Goal: Participate in discussion: Engage in conversation with other users on a specific topic

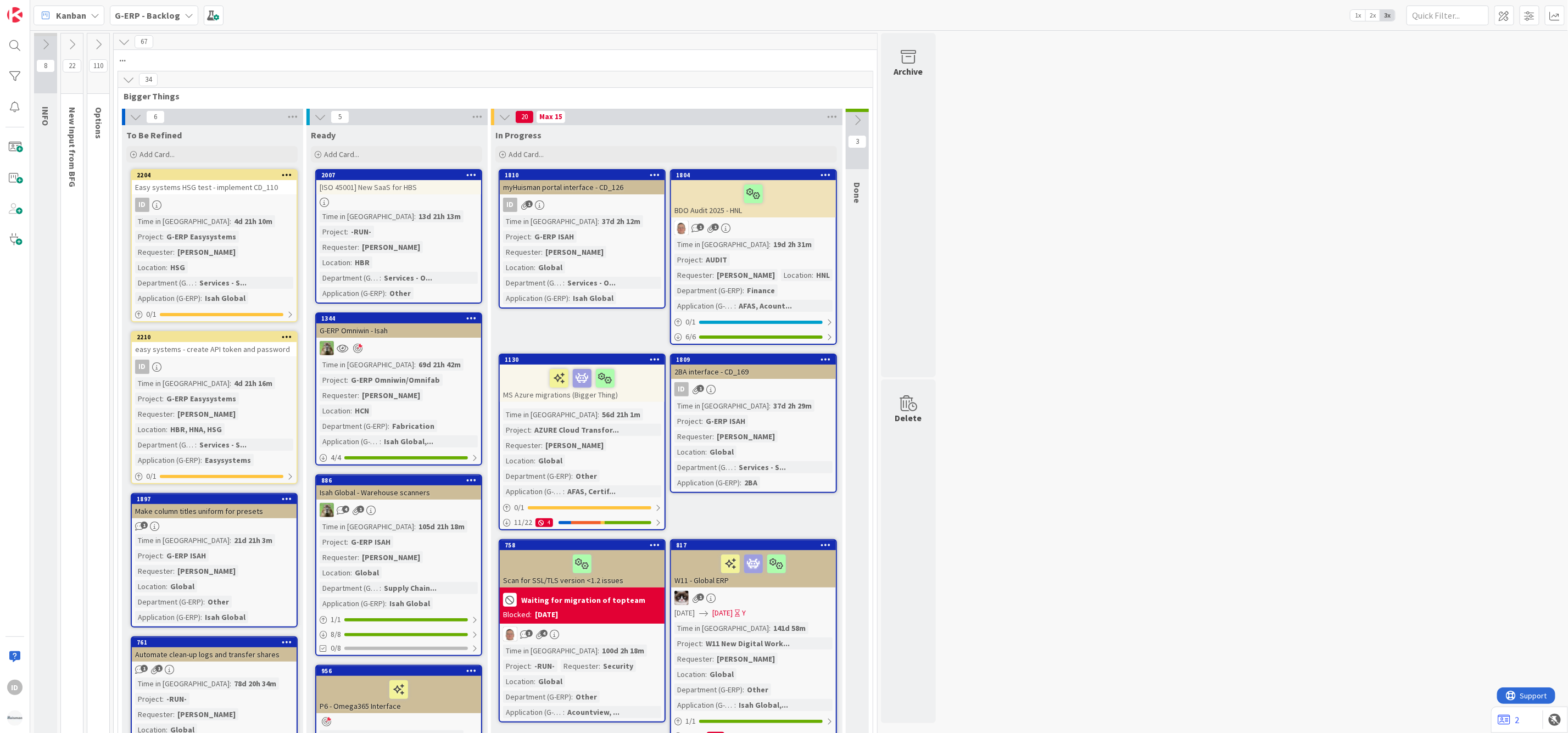
click at [231, 342] on div "easy systems - create API token and password" at bounding box center [214, 349] width 165 height 14
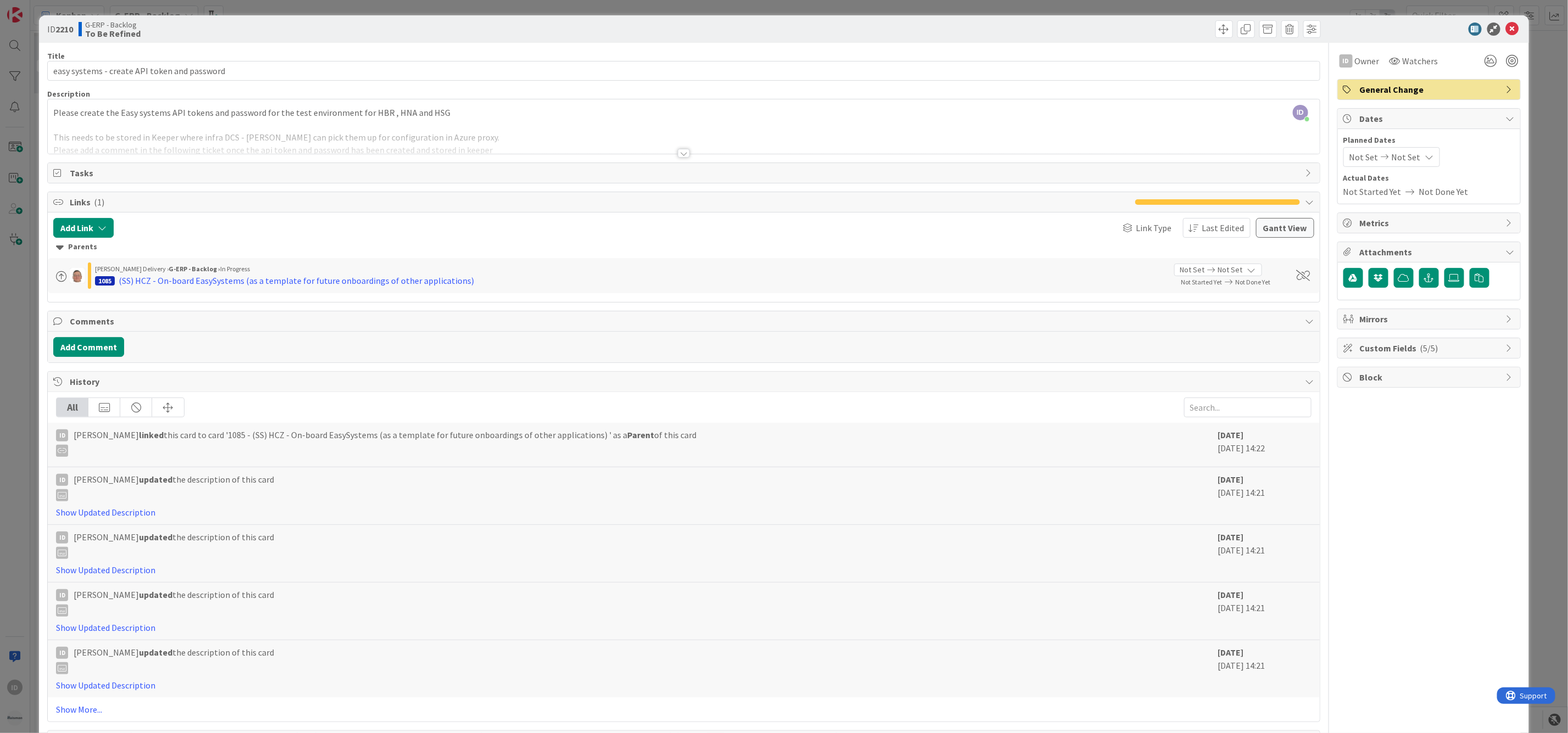
click at [685, 151] on div at bounding box center [684, 153] width 12 height 9
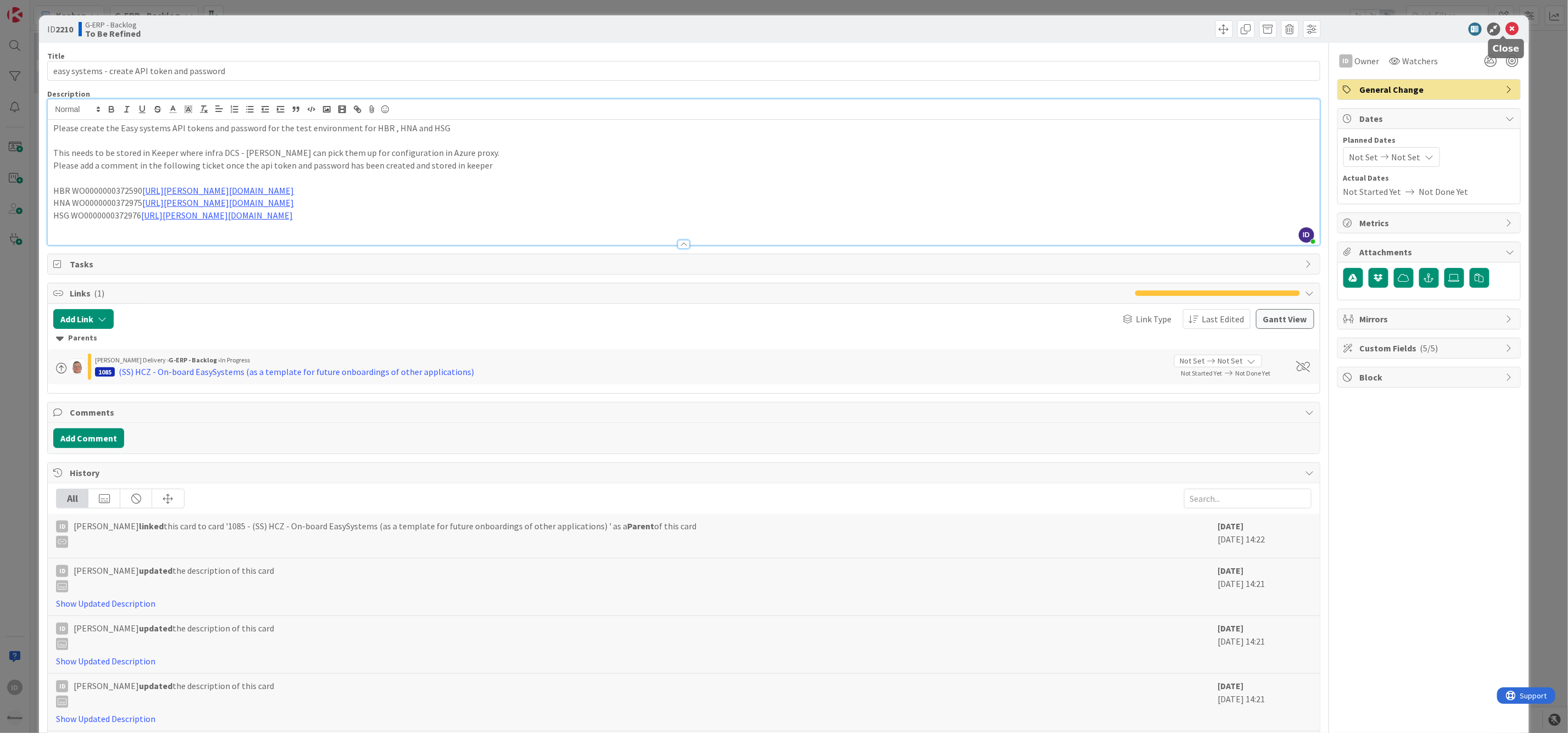
click at [1451, 26] on icon at bounding box center [1513, 29] width 13 height 13
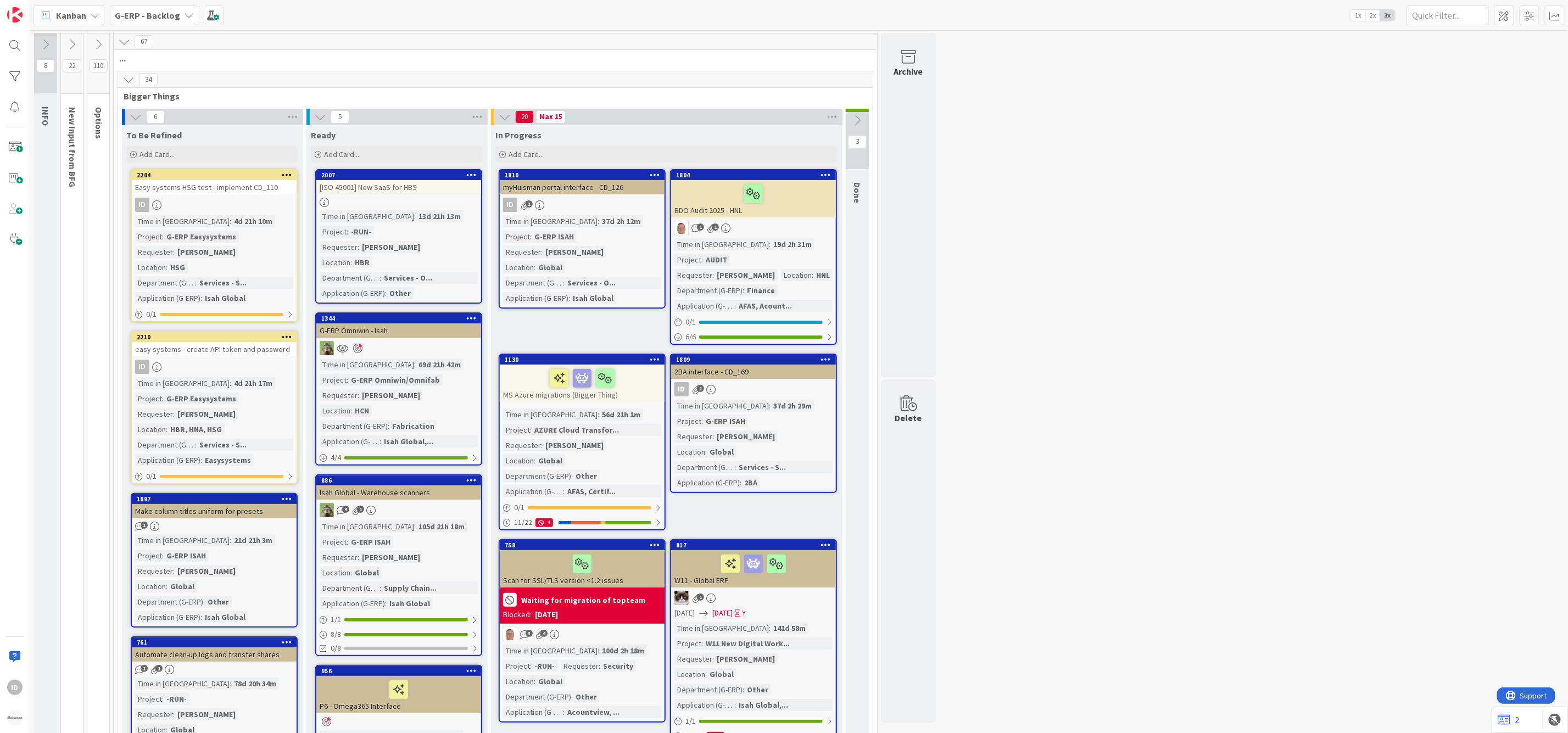
click at [194, 244] on div "Time in Column : 4d 21h 10m Project : G-ERP Easysystems Requester : [PERSON_NAM…" at bounding box center [214, 260] width 158 height 89
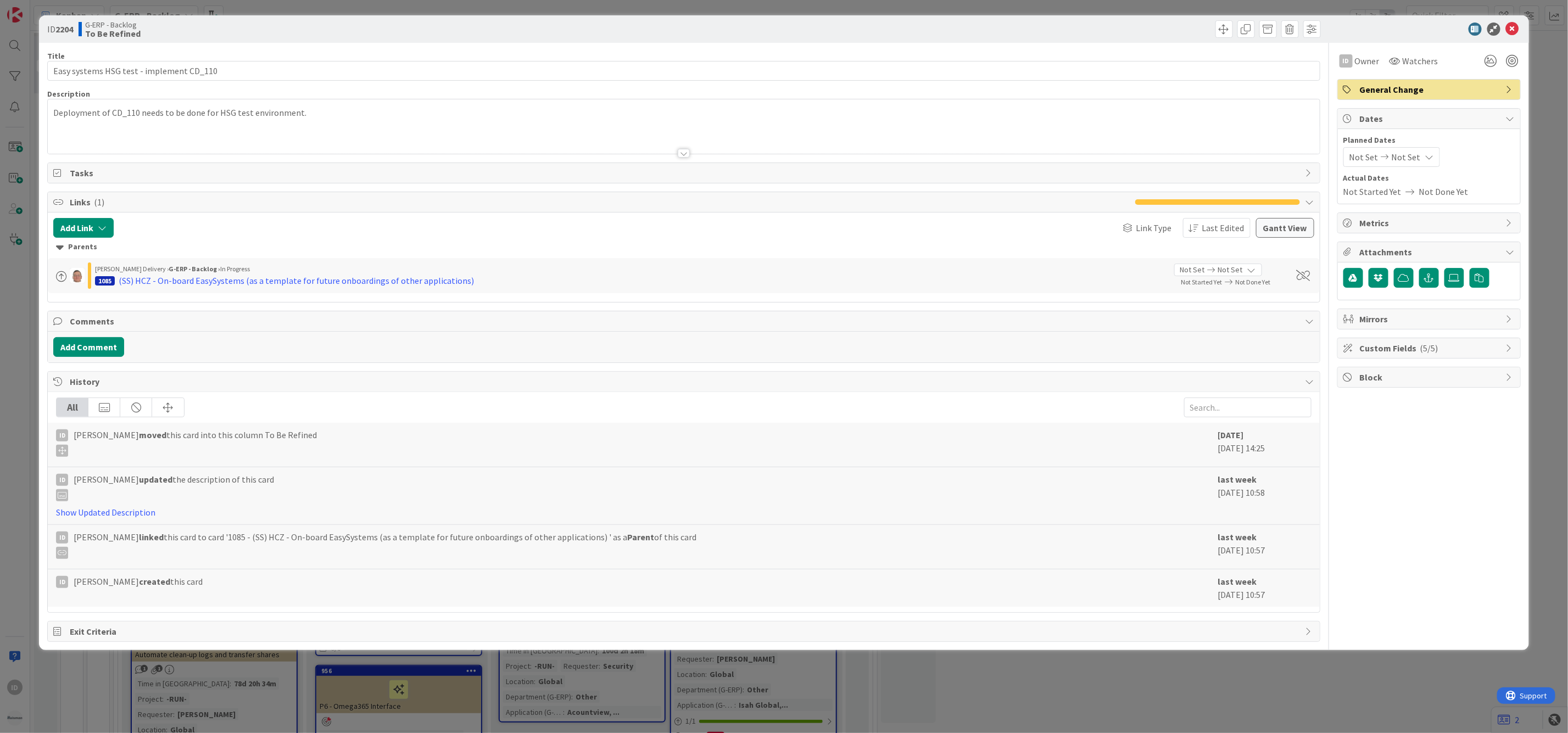
click at [327, 131] on div at bounding box center [683, 140] width 1272 height 28
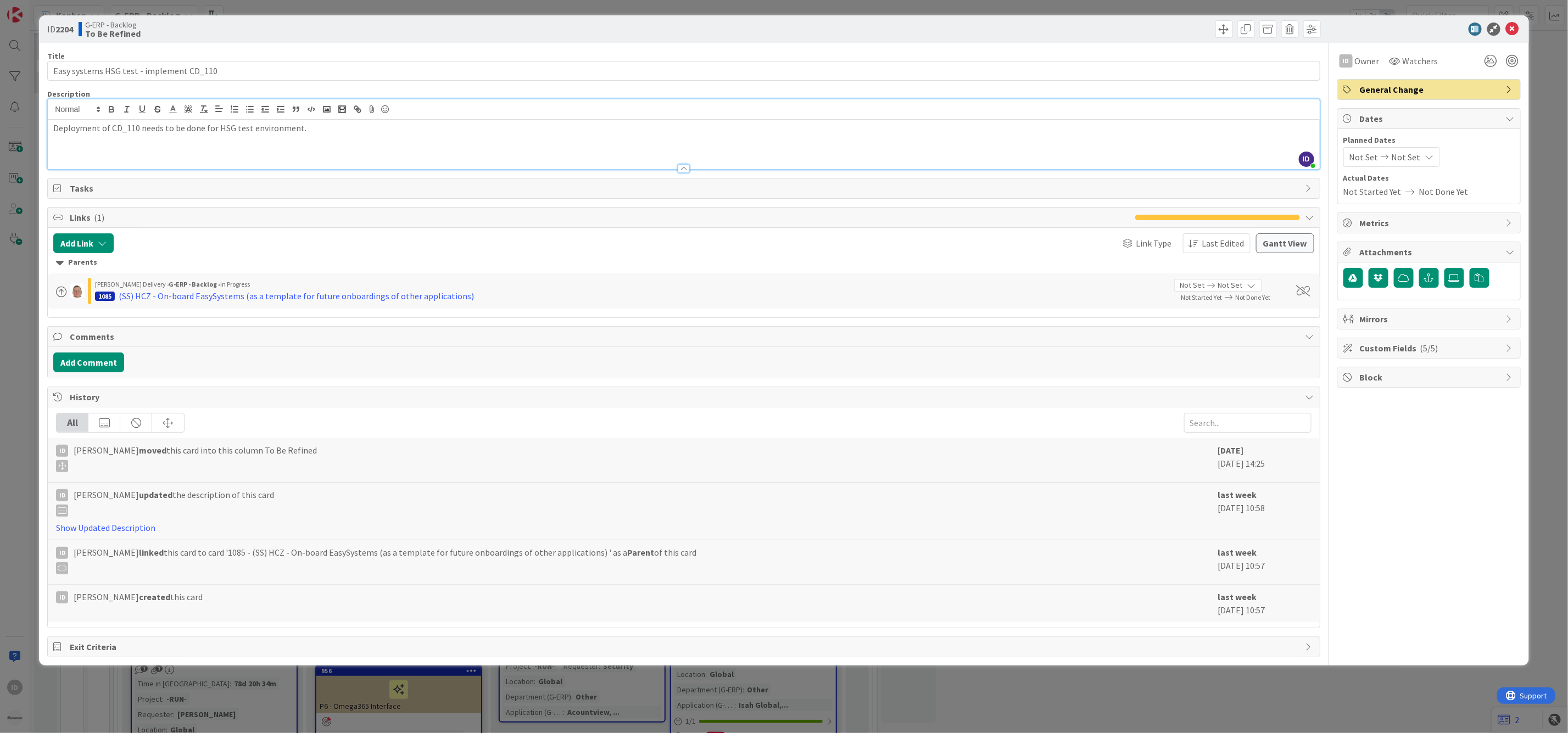
click at [489, 141] on div "Deployment of CD_110 needs to be done for HSG test environment." at bounding box center [683, 144] width 1272 height 49
click at [688, 167] on div at bounding box center [684, 168] width 12 height 9
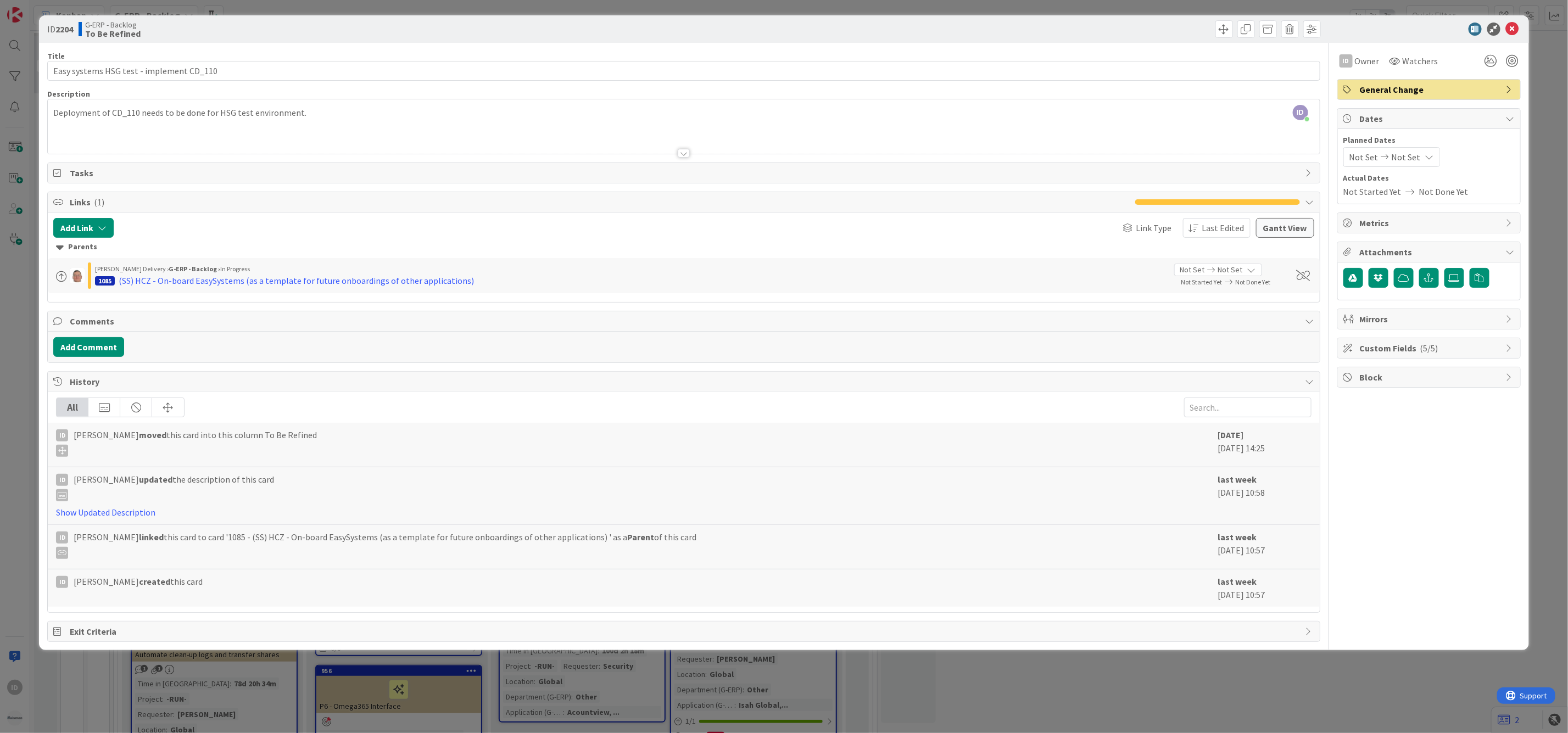
click at [688, 154] on div at bounding box center [684, 153] width 12 height 9
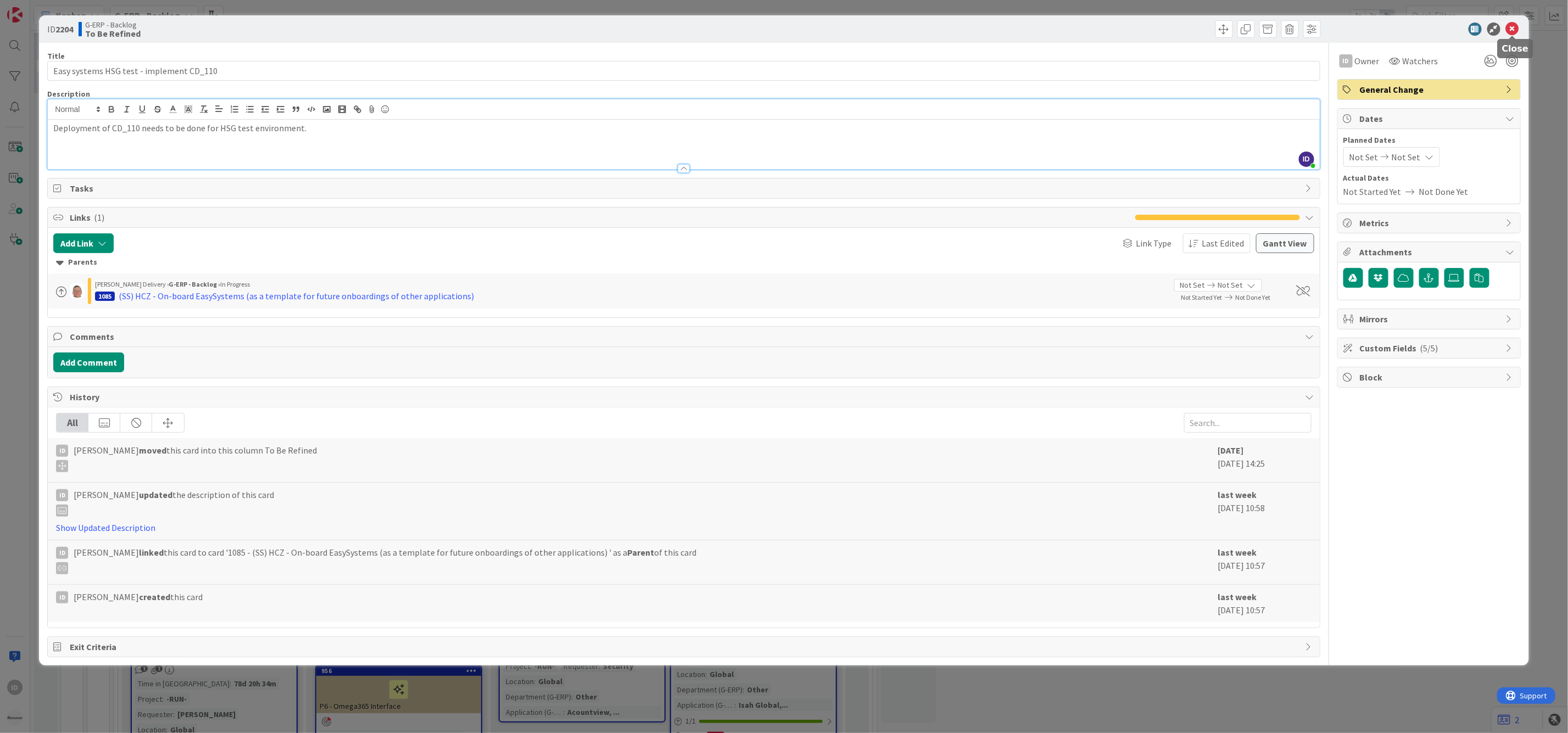
click at [1451, 26] on icon at bounding box center [1513, 29] width 13 height 13
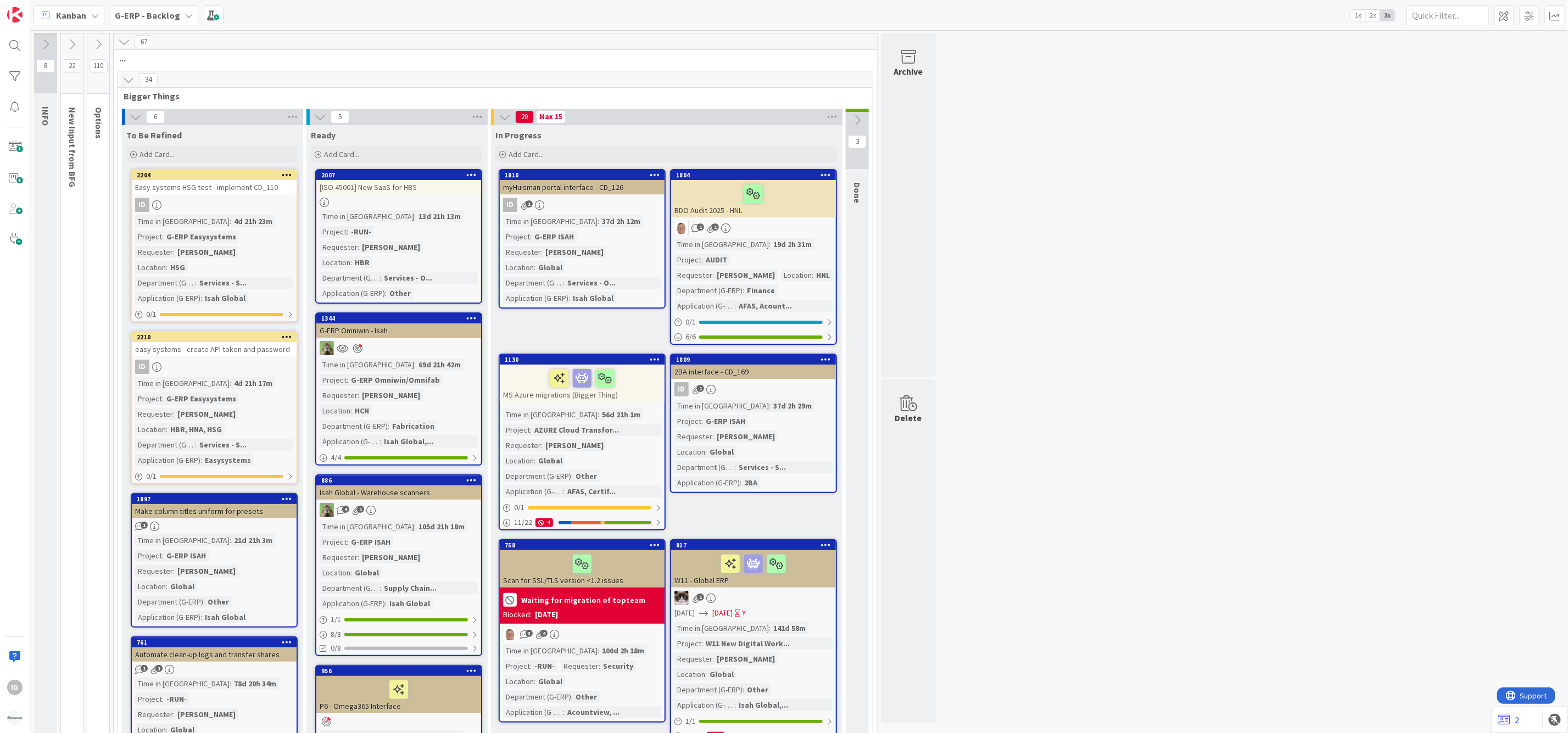
click at [276, 379] on div "Time in Column : 4d 21h 17m Project : G-ERP Easysystems Requester : [PERSON_NAM…" at bounding box center [214, 422] width 158 height 89
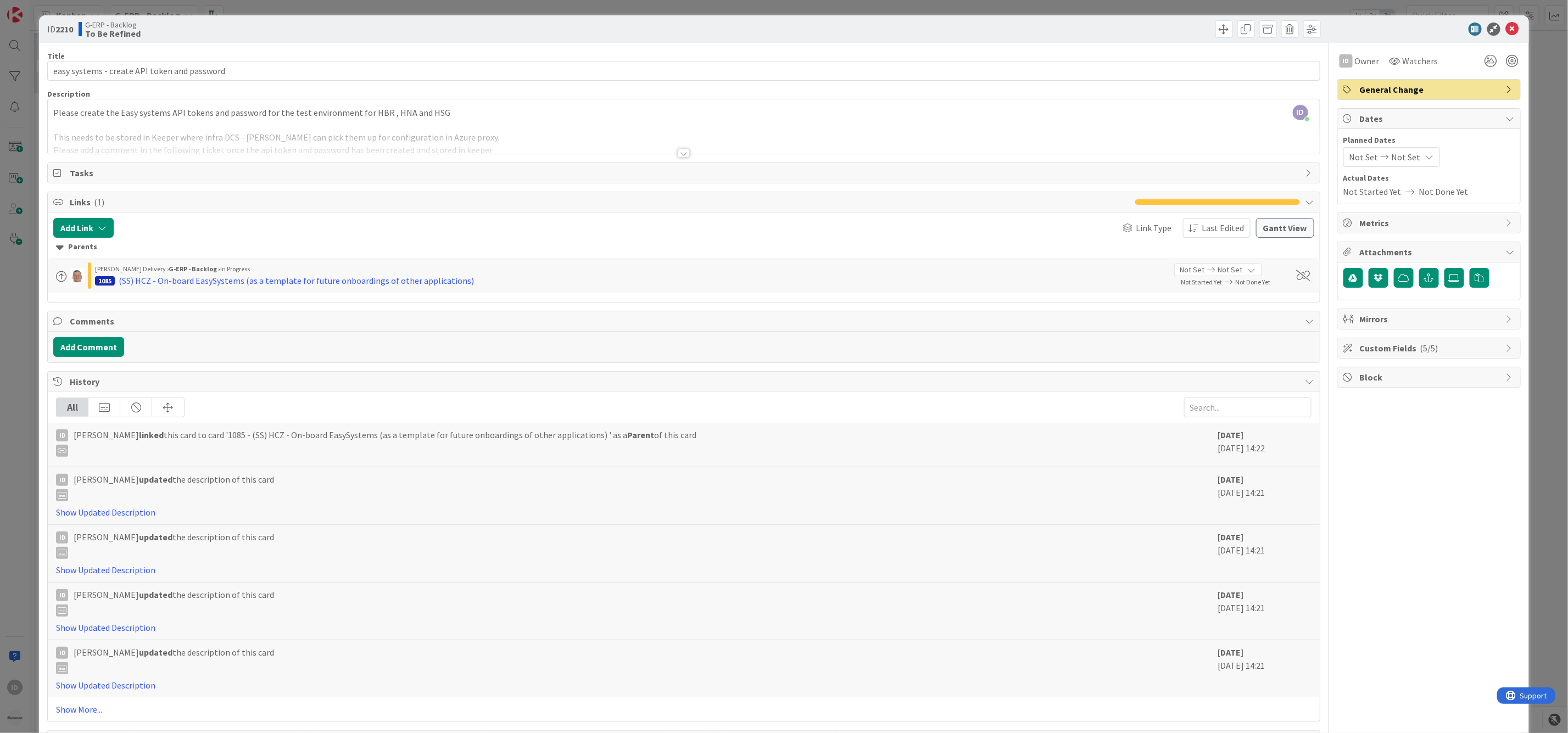
click at [685, 155] on div "Title 44 / 128 easy systems - create API token and password Description ID [PER…" at bounding box center [684, 397] width 1273 height 708
click at [677, 155] on div at bounding box center [684, 153] width 12 height 9
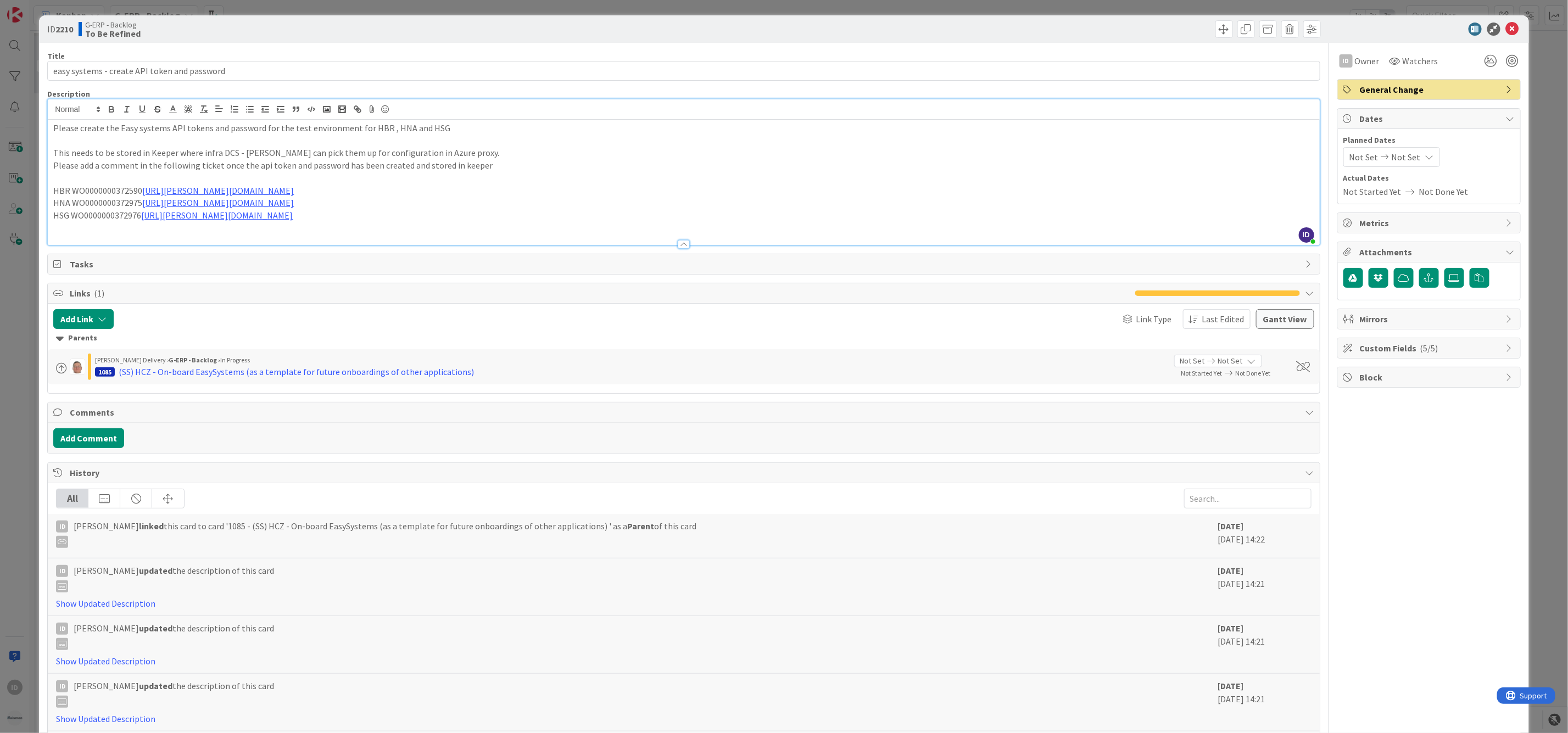
click at [635, 210] on p "HSG WO0000000372976 [URL][PERSON_NAME][DOMAIN_NAME]" at bounding box center [684, 215] width 1261 height 13
drag, startPoint x: 746, startPoint y: 130, endPoint x: 441, endPoint y: 128, distance: 305.0
click at [441, 128] on p "Please create the Easy systems API tokens and password for the test environment…" at bounding box center [684, 128] width 1261 height 13
click at [97, 434] on button "Add Comment" at bounding box center [89, 438] width 71 height 19
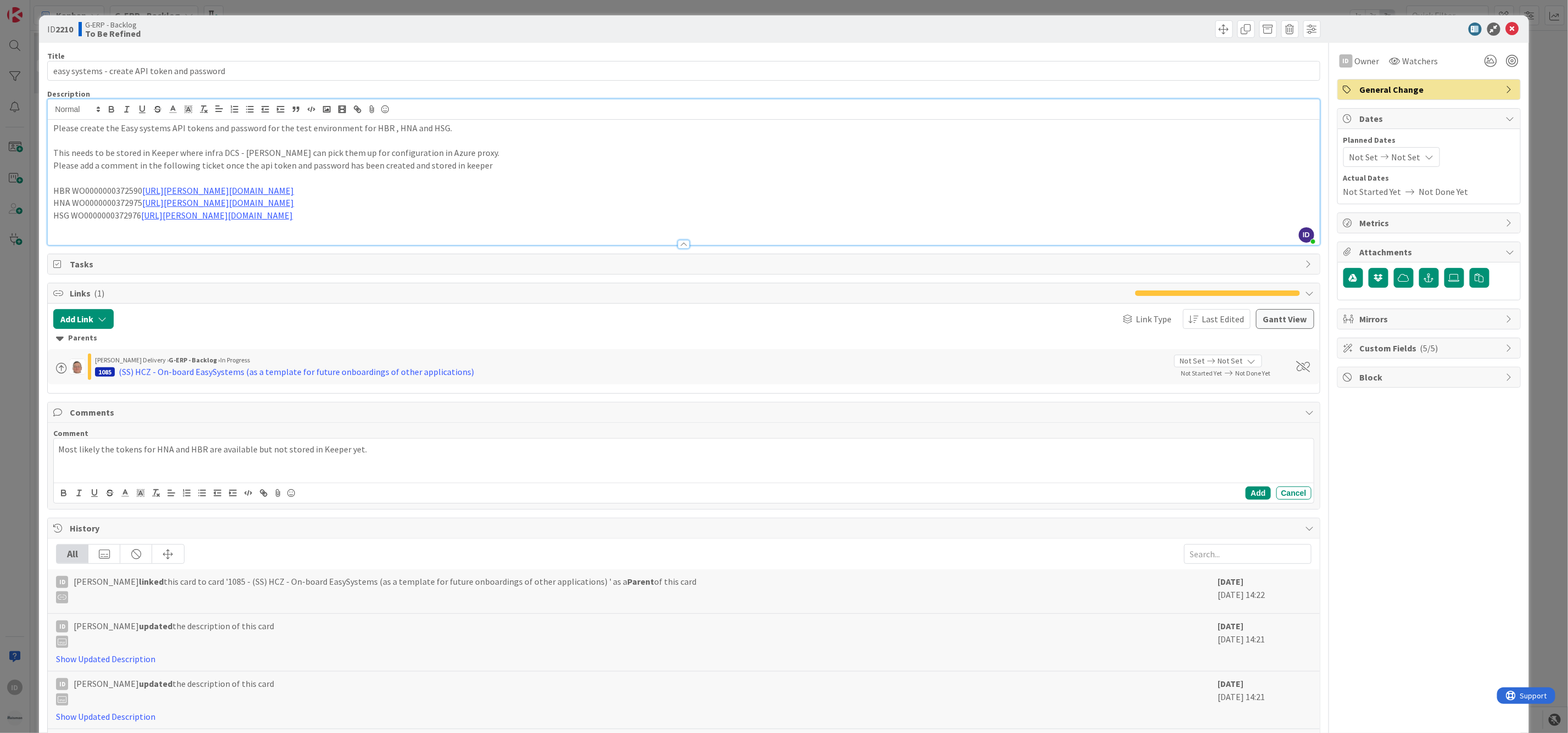
click at [248, 451] on p "Most likely the tokens for HNA and HBR are available but not stored in Keeper y…" at bounding box center [684, 449] width 1250 height 13
click at [1250, 489] on button "Add" at bounding box center [1258, 493] width 25 height 13
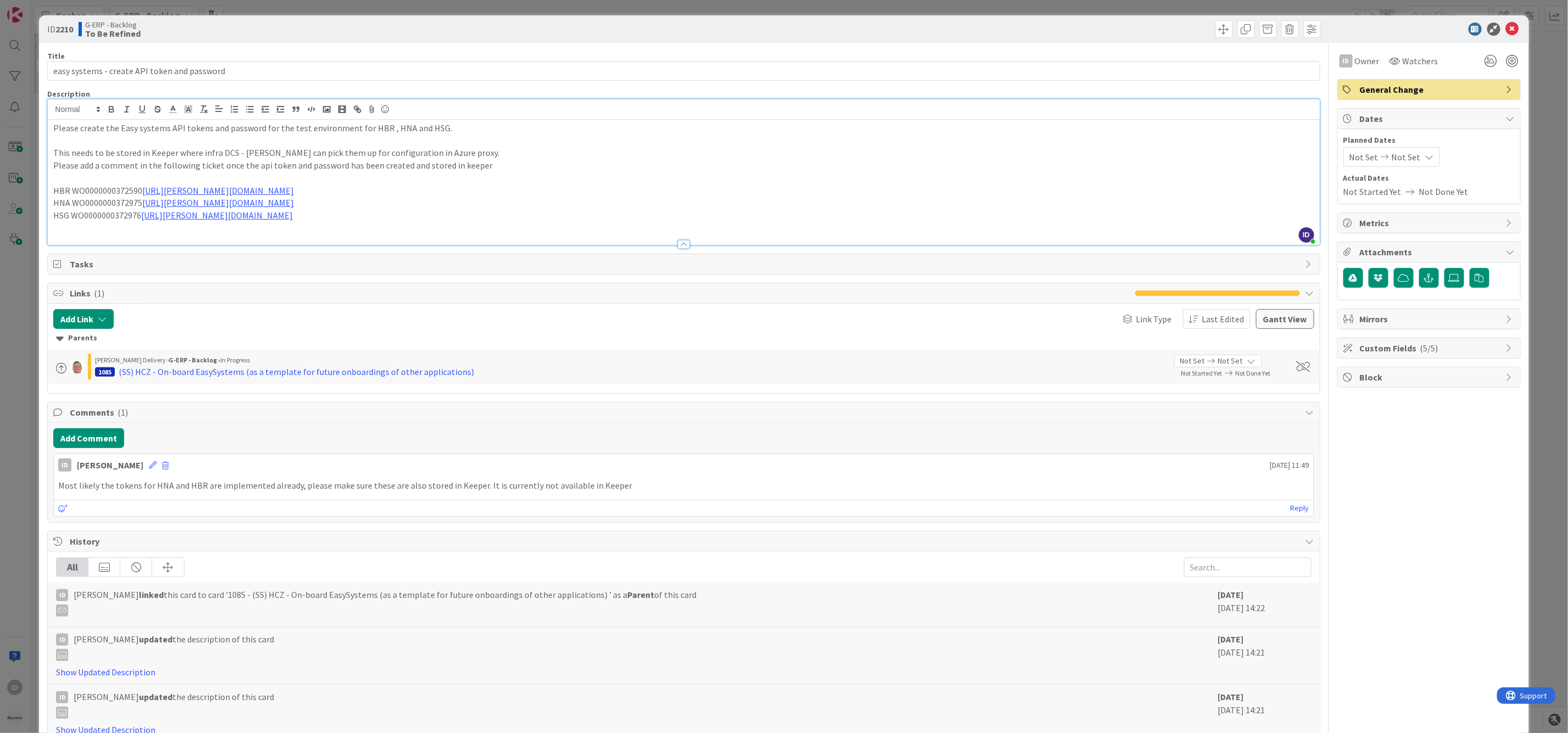
click at [1451, 23] on div at bounding box center [1423, 29] width 194 height 13
click at [1451, 30] on icon at bounding box center [1513, 29] width 13 height 13
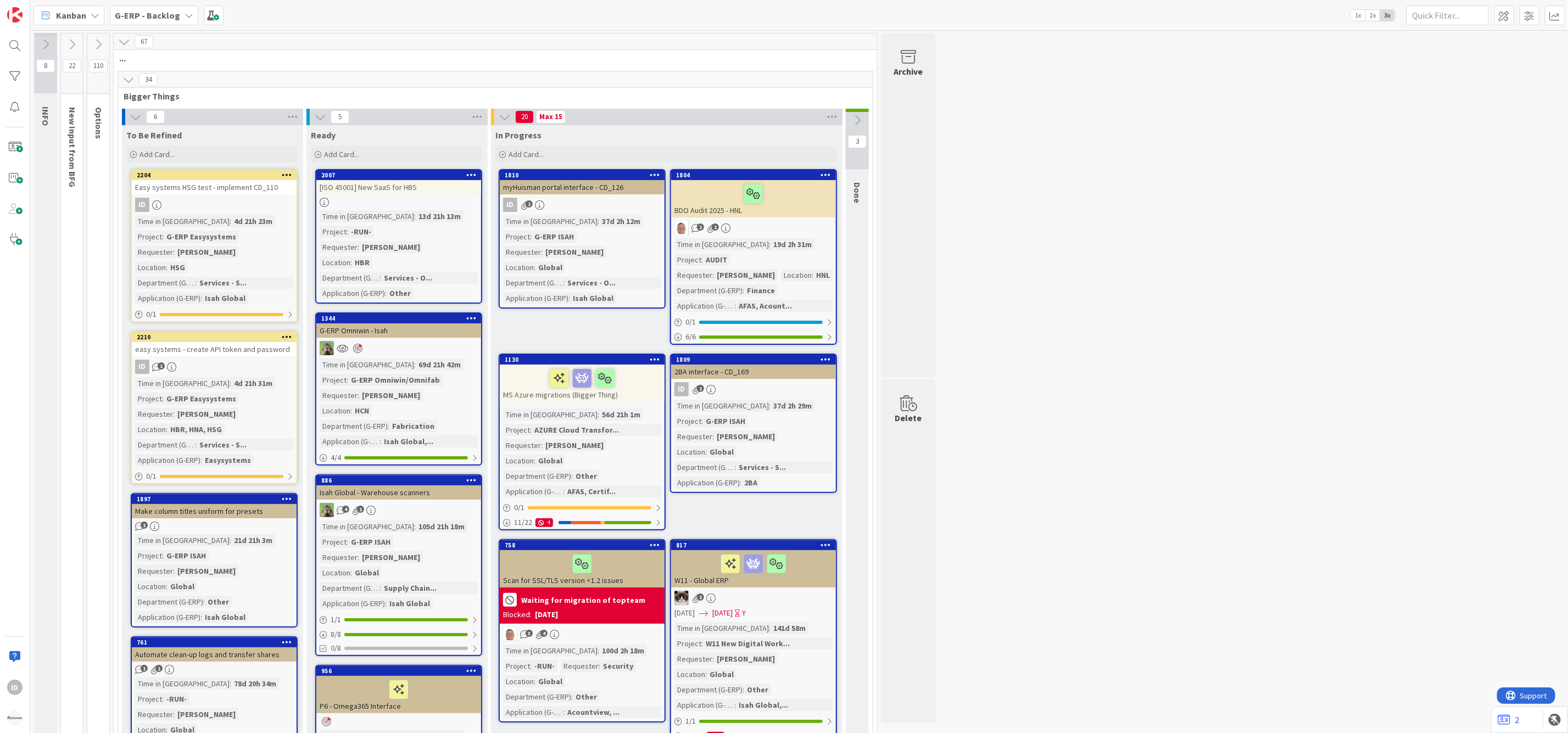
click at [234, 199] on div "ID" at bounding box center [214, 204] width 165 height 14
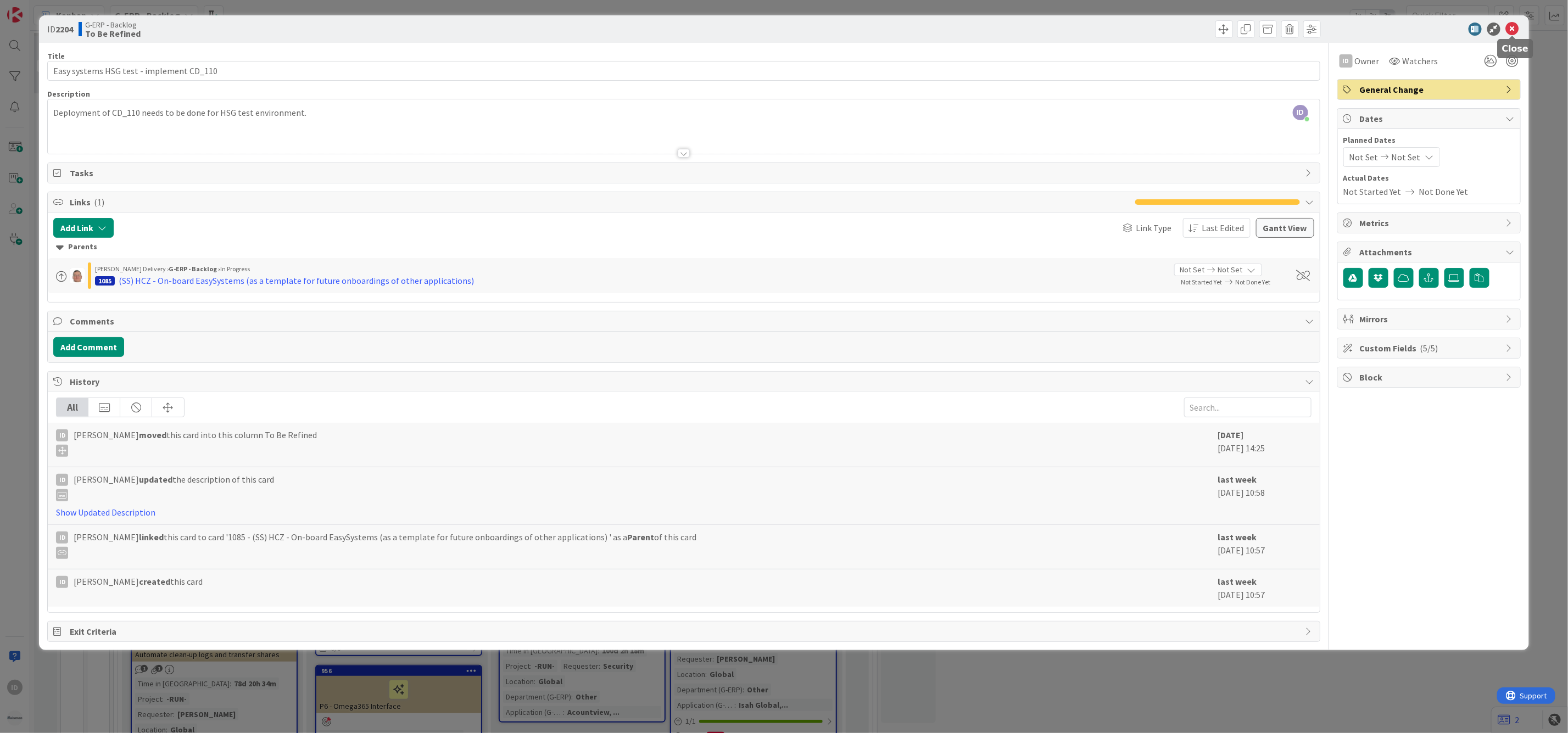
click at [1451, 29] on icon at bounding box center [1513, 29] width 13 height 13
